Goal: Complete application form

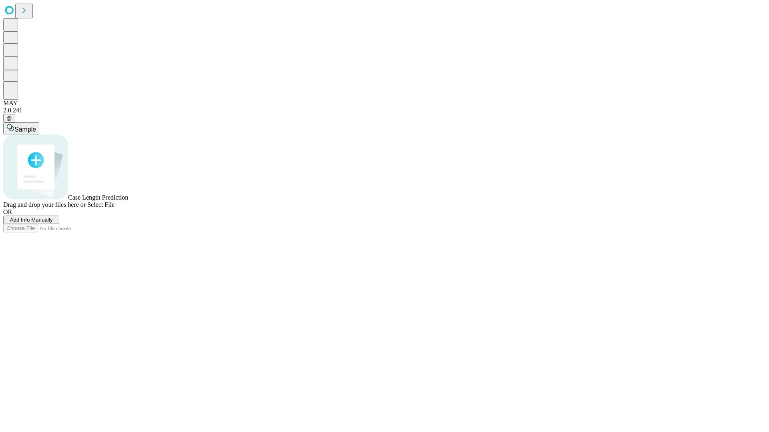
click at [53, 223] on span "Add Info Manually" at bounding box center [31, 220] width 43 height 6
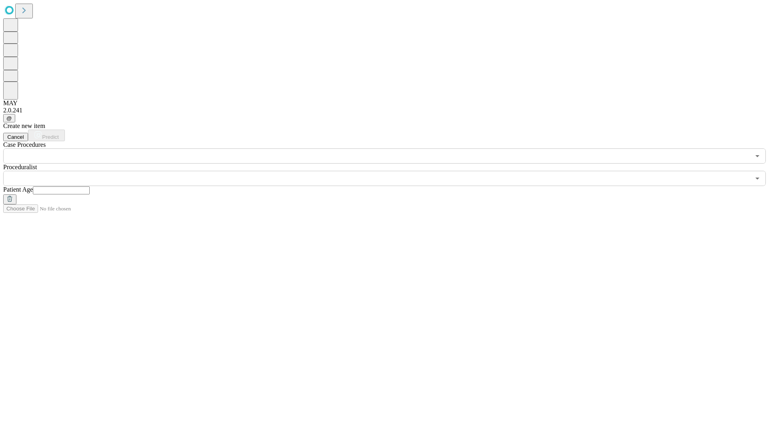
click at [90, 187] on input "text" at bounding box center [61, 191] width 57 height 8
type input "**"
click at [390, 171] on input "text" at bounding box center [376, 178] width 747 height 15
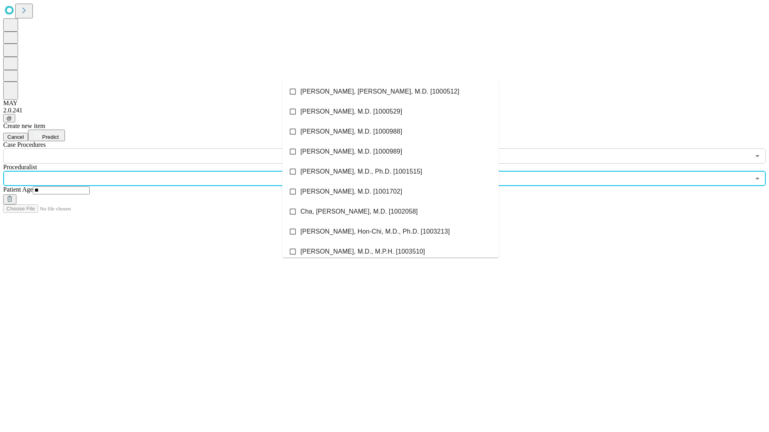
click at [390, 92] on li "[PERSON_NAME], [PERSON_NAME], M.D. [1000512]" at bounding box center [390, 92] width 216 height 20
click at [168, 149] on input "text" at bounding box center [376, 156] width 747 height 15
